Goal: Transaction & Acquisition: Book appointment/travel/reservation

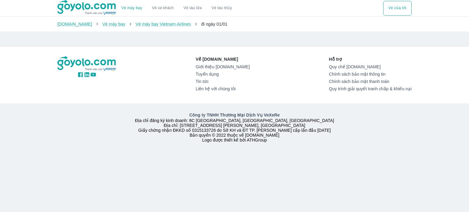
click at [128, 9] on link "Vé máy bay" at bounding box center [131, 8] width 21 height 5
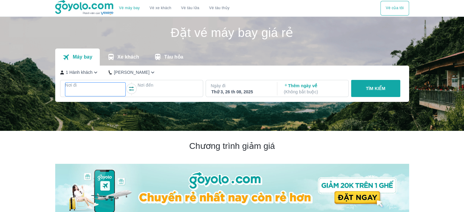
click at [94, 91] on div at bounding box center [95, 92] width 59 height 7
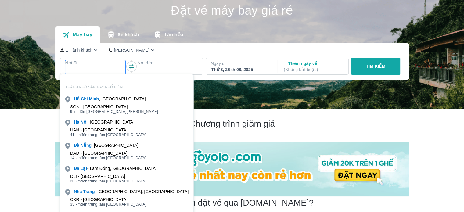
scroll to position [35, 0]
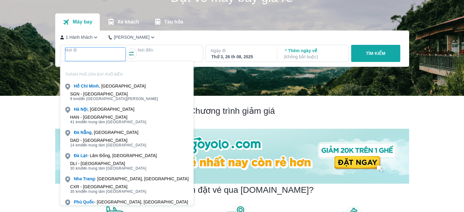
click at [92, 137] on div "DAD - Sân bay Đà Nẵng 14 km đến trung tâm Đà Nẵng" at bounding box center [126, 143] width 133 height 12
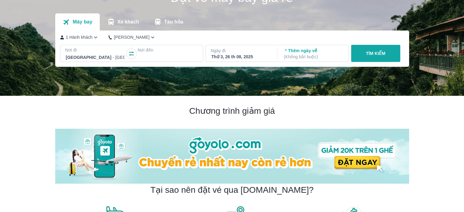
click at [160, 55] on div at bounding box center [167, 57] width 59 height 7
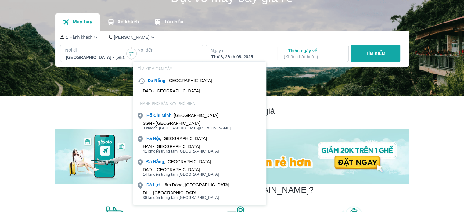
click at [157, 144] on div "HAN - Sân bay Nội Bài" at bounding box center [181, 146] width 76 height 5
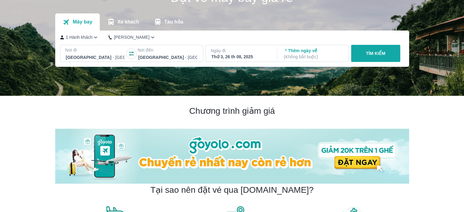
click at [383, 53] on p "TÌM KIẾM" at bounding box center [376, 53] width 20 height 6
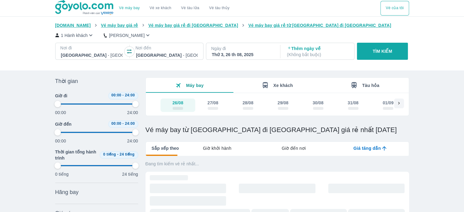
type input "97.9166666666667"
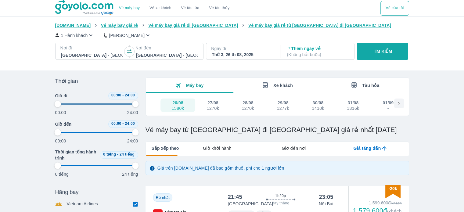
type input "97.9166666666667"
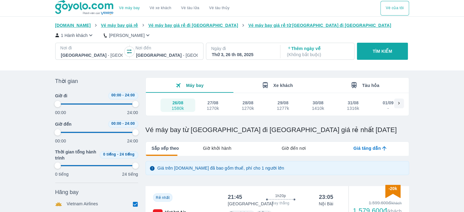
type input "97.9166666666667"
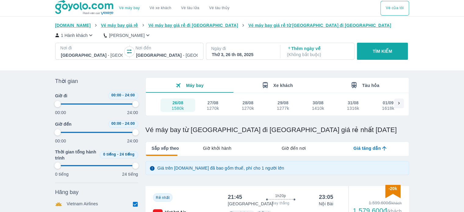
type input "97.9166666666667"
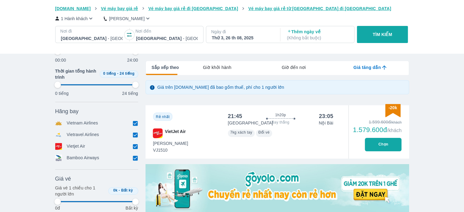
scroll to position [92, 0]
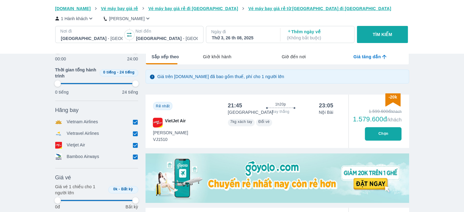
type input "97.9166666666667"
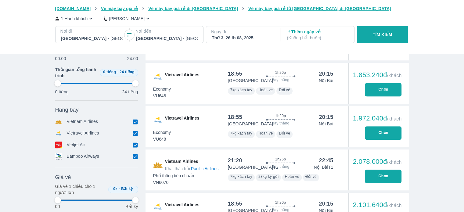
type input "97.9166666666667"
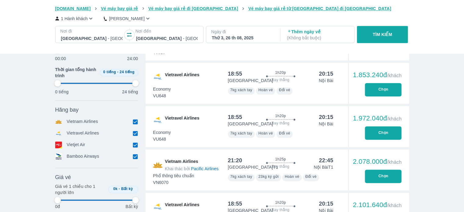
type input "97.9166666666667"
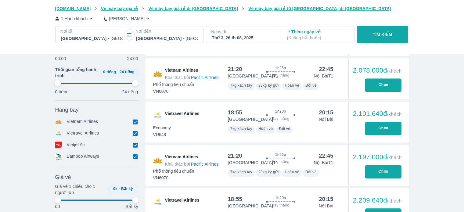
type input "97.9166666666667"
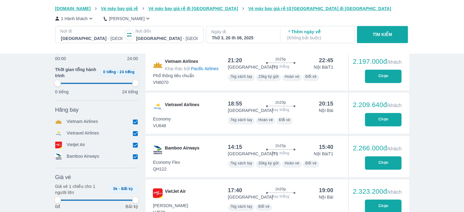
type input "97.9166666666667"
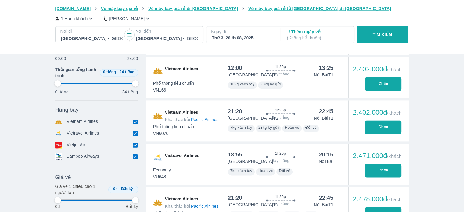
type input "97.9166666666667"
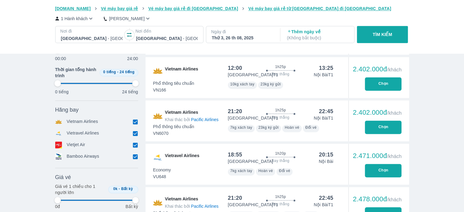
type input "97.9166666666667"
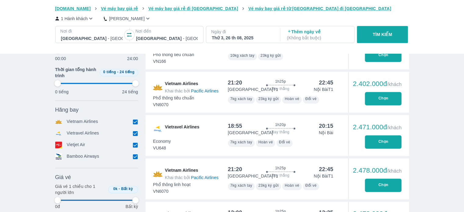
scroll to position [885, 0]
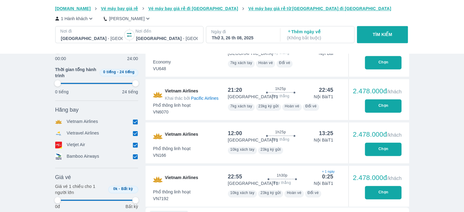
type input "97.9166666666667"
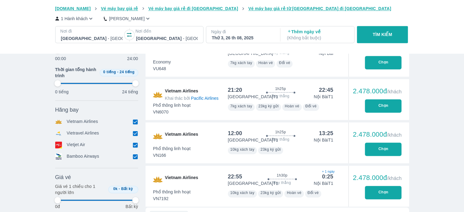
type input "97.9166666666667"
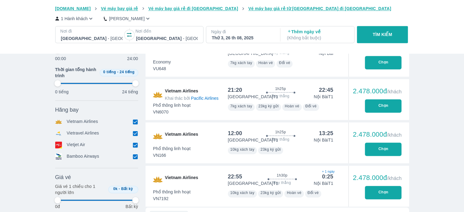
type input "97.9166666666667"
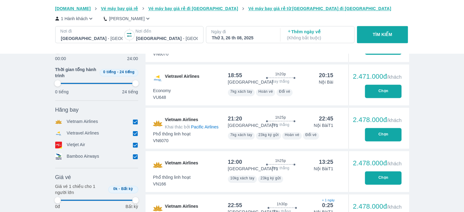
type input "97.9166666666667"
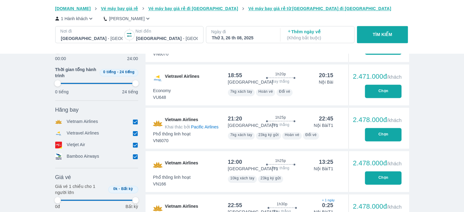
type input "97.9166666666667"
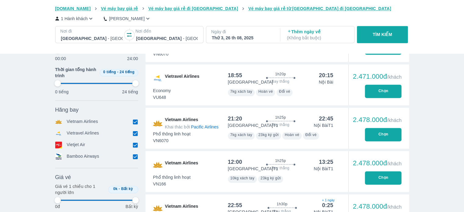
type input "97.9166666666667"
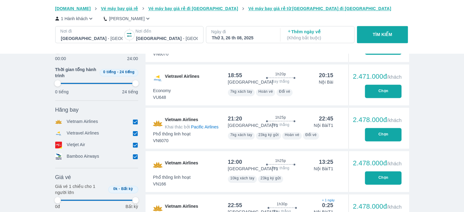
type input "97.9166666666667"
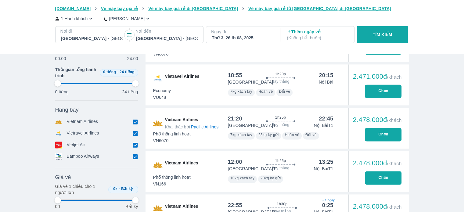
type input "97.9166666666667"
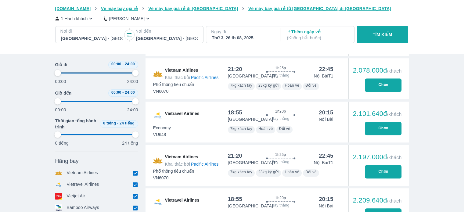
type input "97.9166666666667"
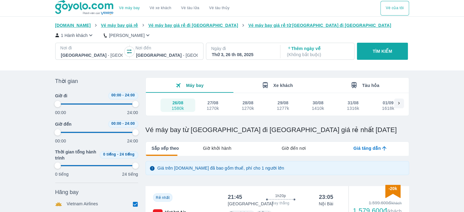
scroll to position [0, 0]
type input "97.9166666666667"
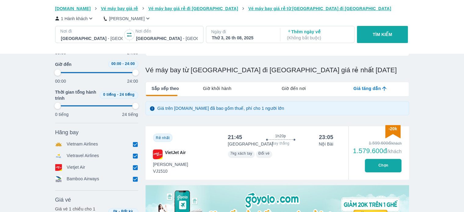
scroll to position [61, 0]
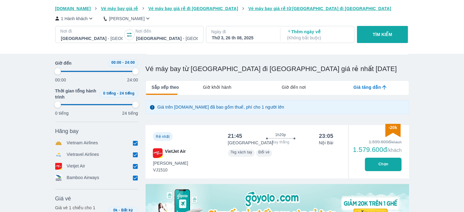
type input "97.9166666666667"
click at [89, 18] on icon "button" at bounding box center [91, 18] width 6 height 6
type input "97.9166666666667"
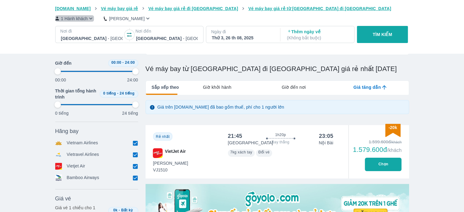
type input "97.9166666666667"
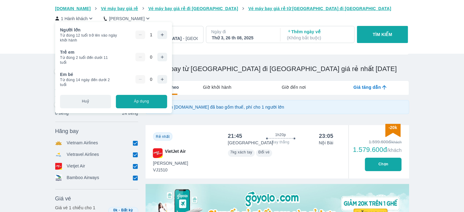
click at [163, 35] on icon "button" at bounding box center [162, 34] width 5 height 5
type input "97.9166666666667"
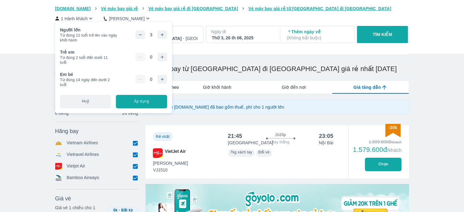
click at [164, 57] on icon "button" at bounding box center [162, 57] width 5 height 5
type input "97.9166666666667"
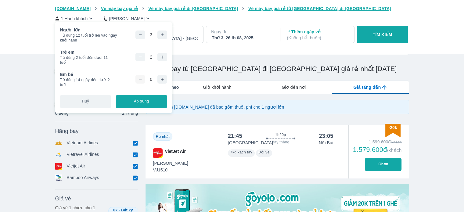
type input "97.9166666666667"
click at [164, 57] on icon "button" at bounding box center [162, 57] width 5 height 5
click at [148, 104] on button "Áp dụng" at bounding box center [141, 101] width 51 height 13
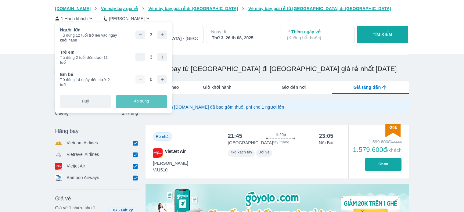
type input "97.9166666666667"
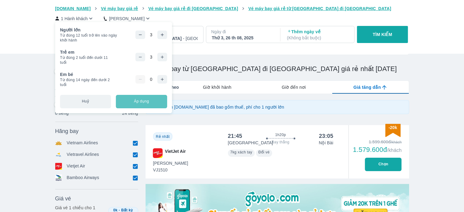
type input "97.9166666666667"
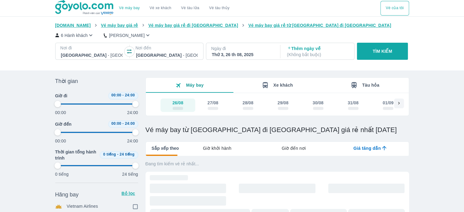
type input "97.9166666666667"
checkbox input "true"
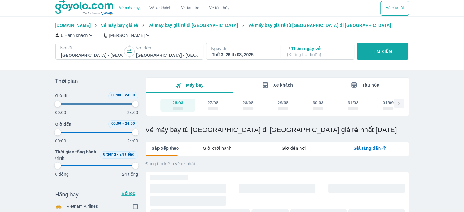
checkbox input "true"
type input "97.9166666666667"
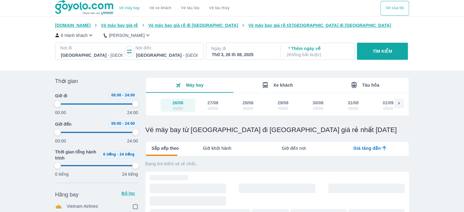
checkbox input "false"
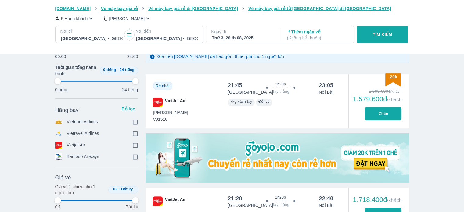
scroll to position [122, 0]
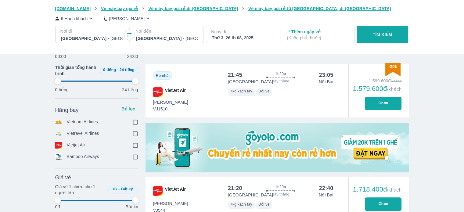
type input "97.9166666666667"
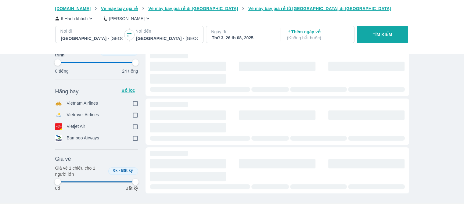
type input "97.9166666666667"
checkbox input "true"
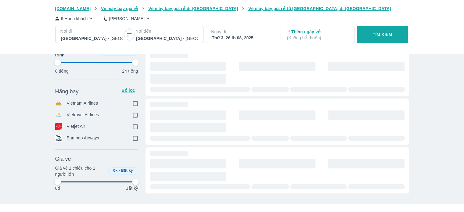
checkbox input "true"
type input "97.9166666666667"
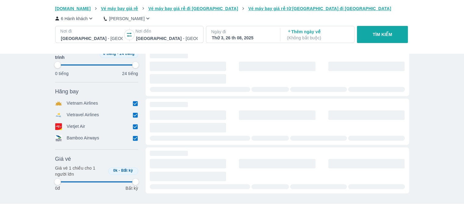
type input "97.9166666666667"
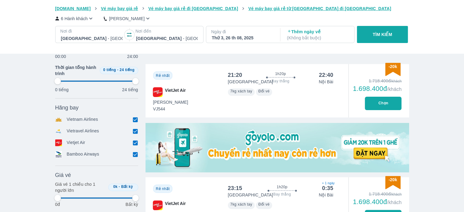
type input "97.9166666666667"
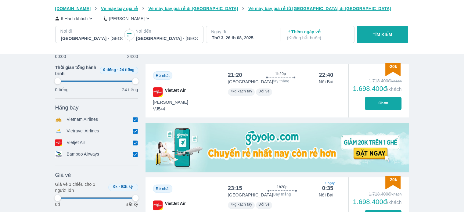
type input "97.9166666666667"
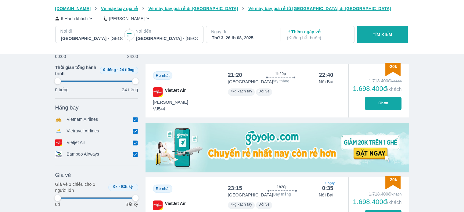
type input "97.9166666666667"
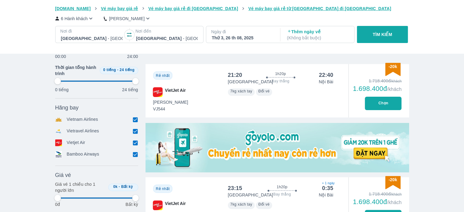
type input "97.9166666666667"
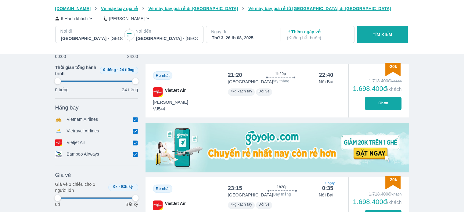
type input "97.9166666666667"
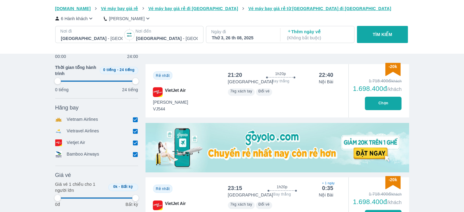
type input "97.9166666666667"
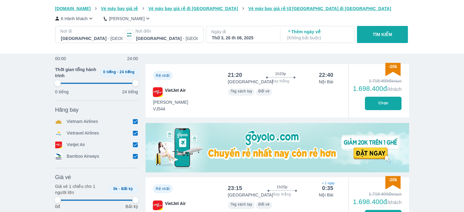
type input "97.9166666666667"
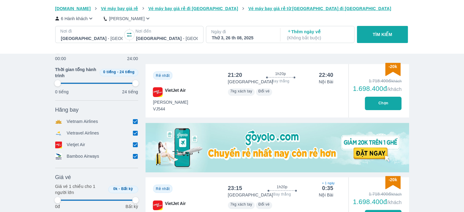
type input "97.9166666666667"
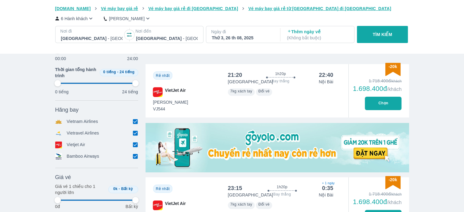
type input "97.9166666666667"
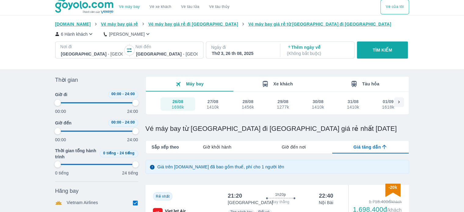
scroll to position [0, 0]
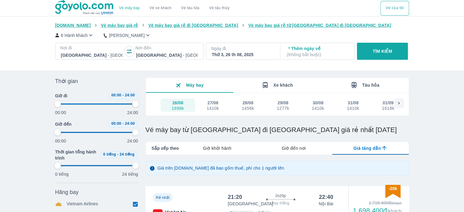
click at [186, 106] on button "26/08 1698k" at bounding box center [177, 105] width 35 height 13
type input "97.9166666666667"
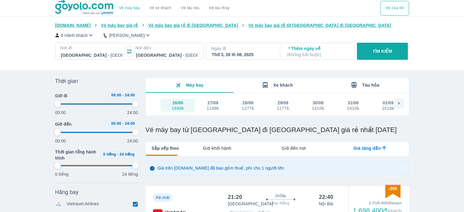
type input "97.9166666666667"
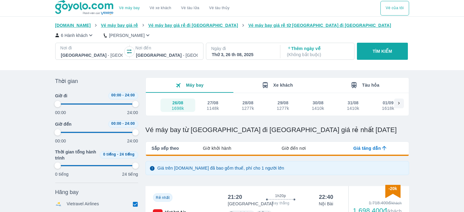
type input "97.9166666666667"
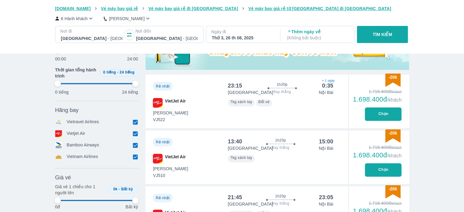
scroll to position [244, 0]
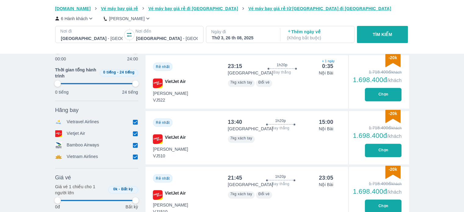
click at [386, 153] on button "Chọn" at bounding box center [383, 150] width 37 height 13
type input "97.9166666666667"
